Goal: Task Accomplishment & Management: Manage account settings

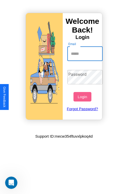
click at [86, 54] on input "Email" at bounding box center [85, 54] width 36 height 14
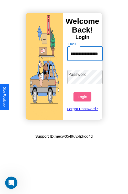
scroll to position [0, 21]
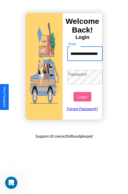
type input "**********"
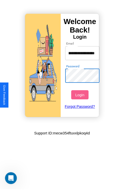
scroll to position [0, 0]
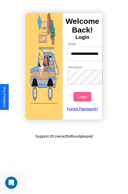
click at [83, 97] on button "Login" at bounding box center [83, 96] width 18 height 9
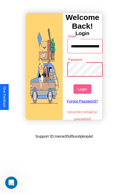
click at [83, 89] on button "Login" at bounding box center [83, 88] width 18 height 9
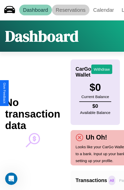
click at [71, 10] on link "Reservations" at bounding box center [71, 10] width 38 height 11
